Goal: Task Accomplishment & Management: Use online tool/utility

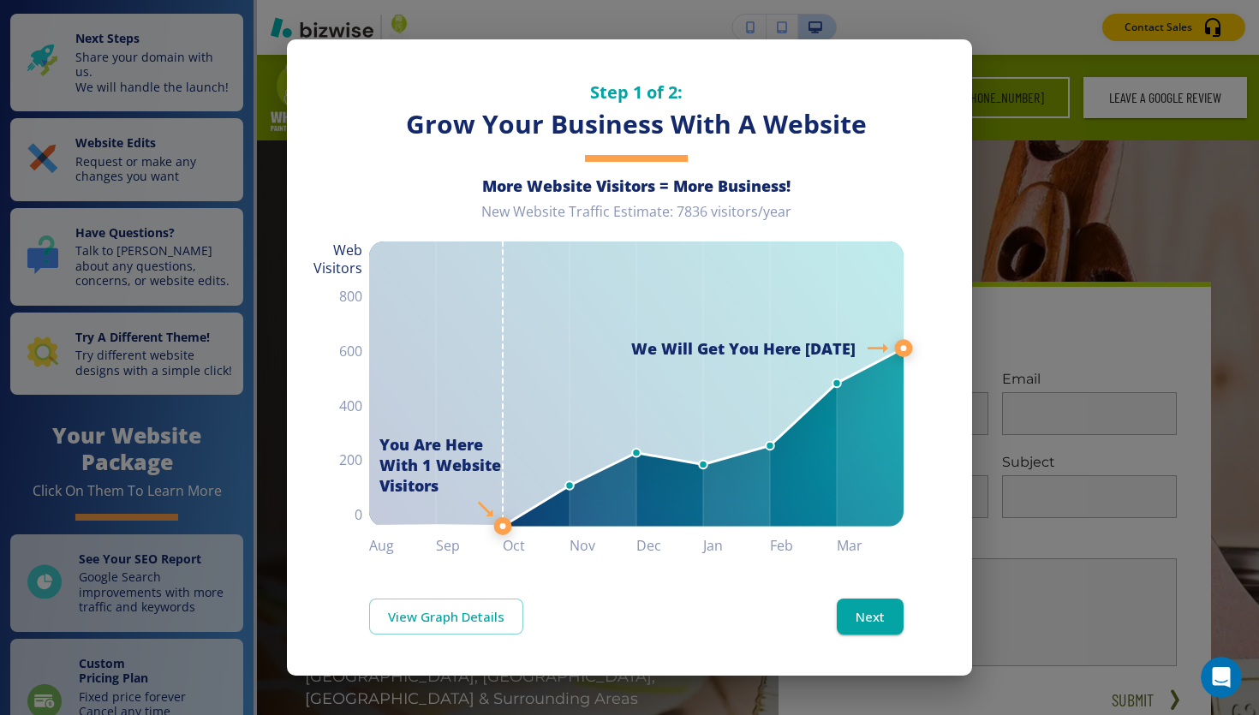
click at [1189, 426] on div "Step 1 of 2: Grow Your Business With A Website More Website Visitors = More Bus…" at bounding box center [629, 357] width 1259 height 715
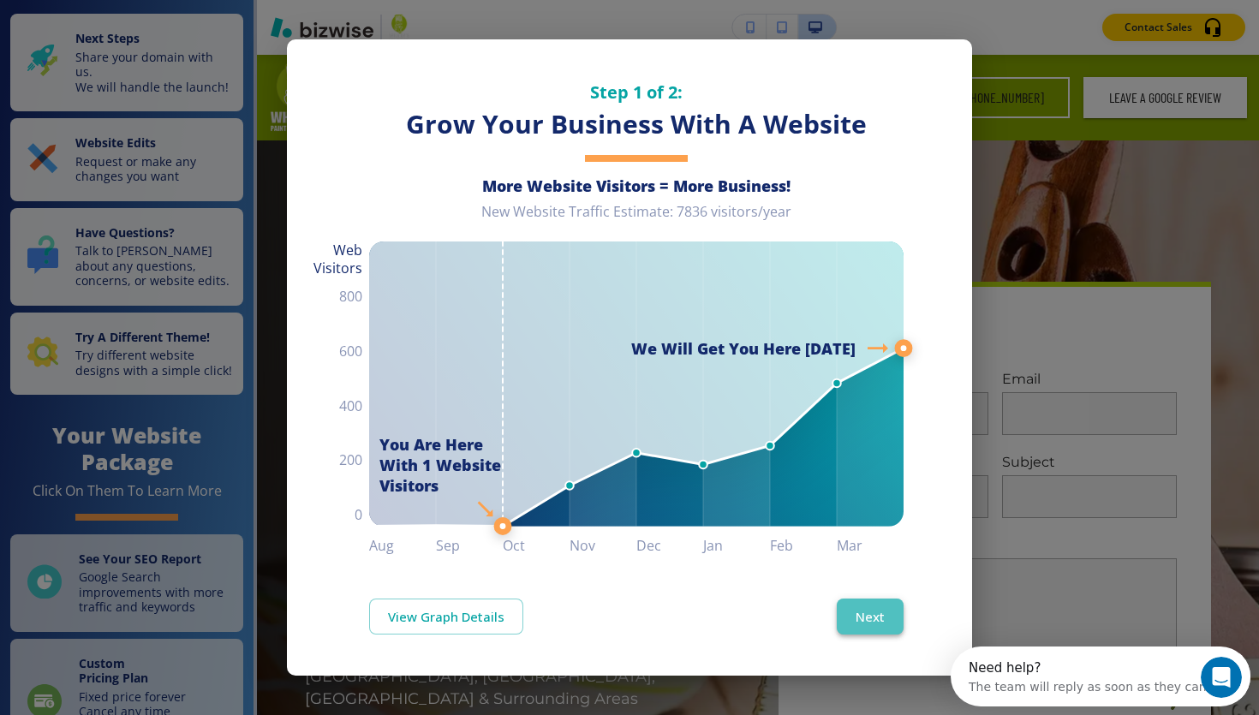
click at [885, 619] on button "Next" at bounding box center [870, 617] width 67 height 36
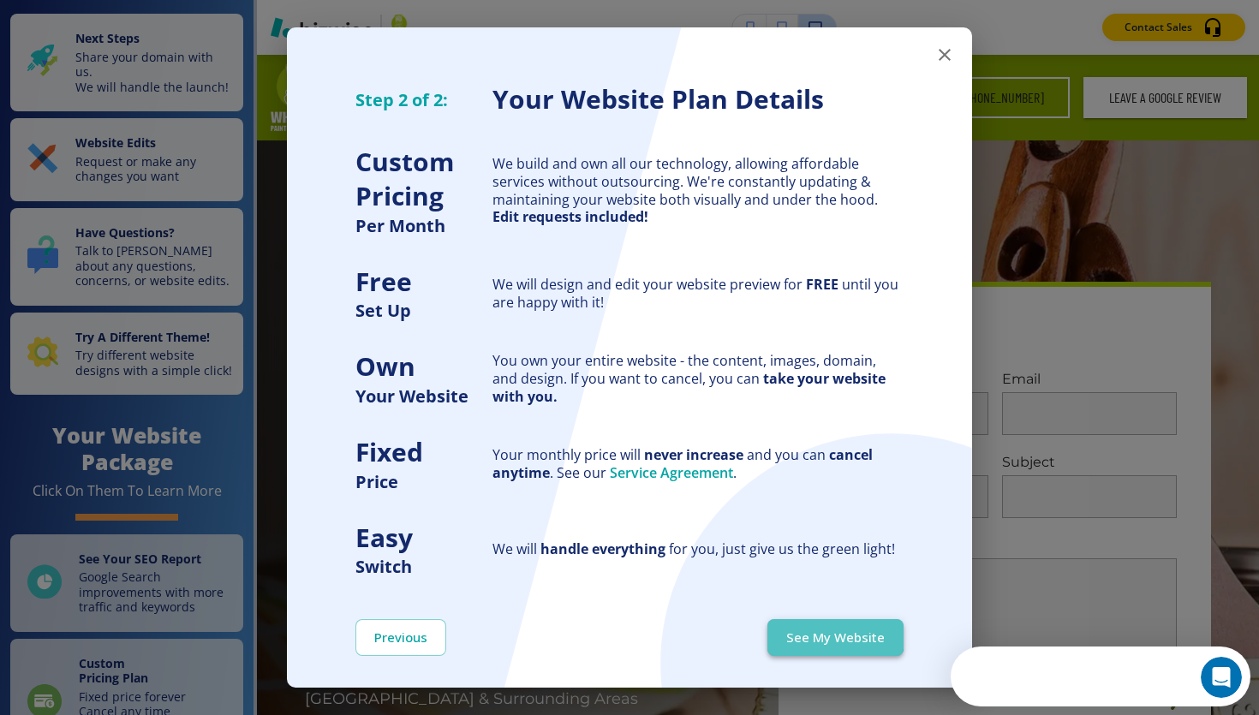
click at [824, 631] on button "See My Website" at bounding box center [836, 637] width 136 height 36
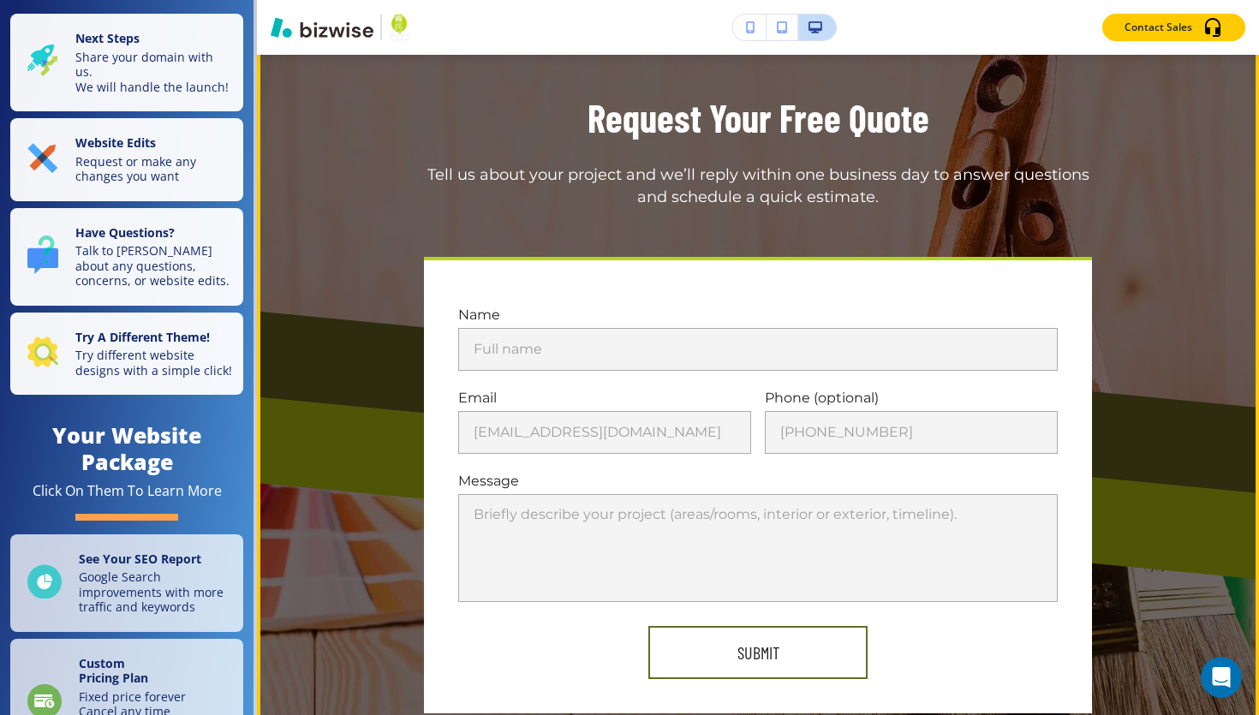
scroll to position [6622, 0]
